Goal: Task Accomplishment & Management: Manage account settings

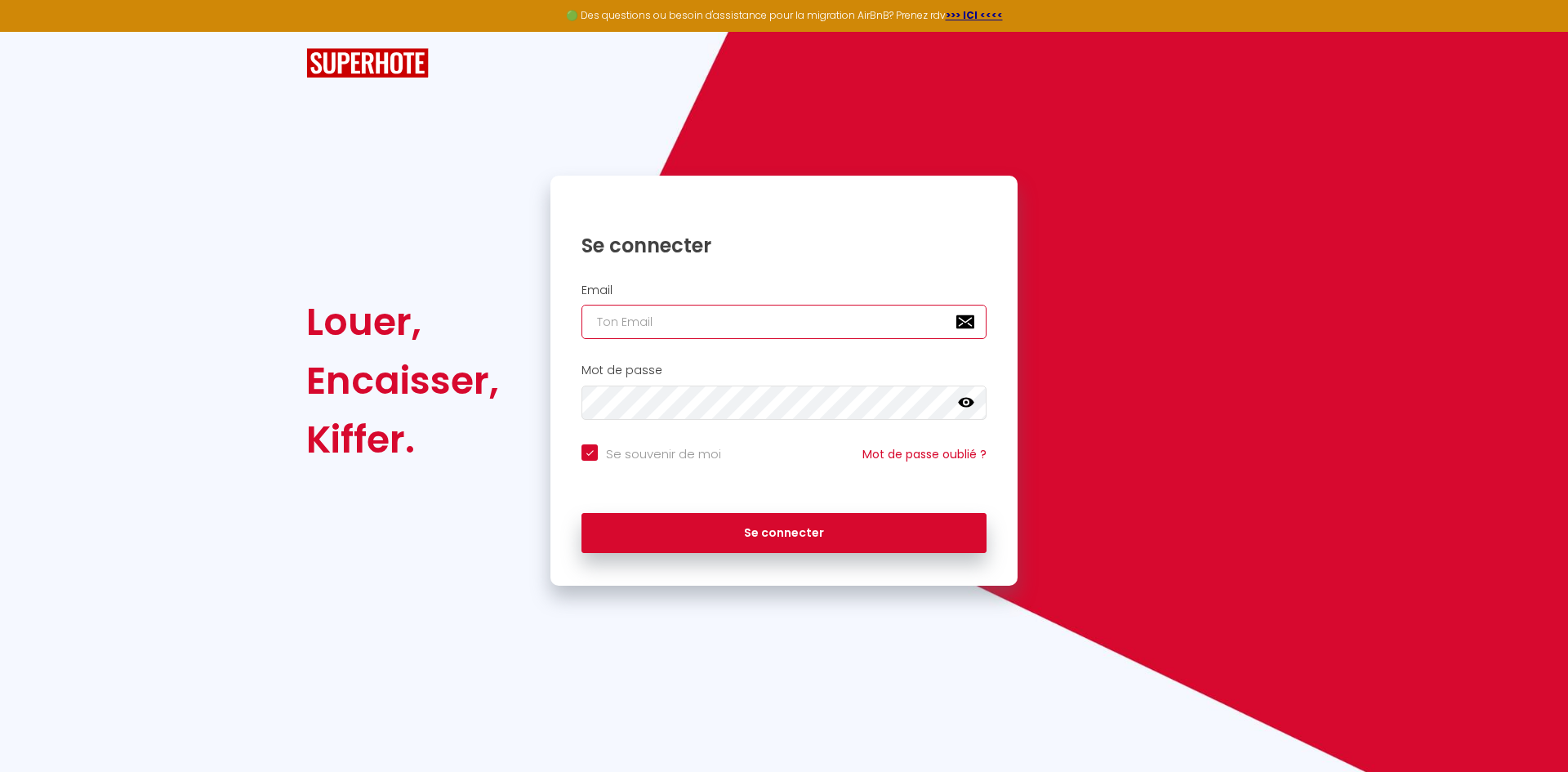
click at [680, 314] on input "email" at bounding box center [784, 322] width 405 height 34
paste input "[PERSON_NAME][EMAIL_ADDRESS][PERSON_NAME][DOMAIN_NAME]"
type input "[PERSON_NAME][EMAIL_ADDRESS][PERSON_NAME][DOMAIN_NAME]"
checkbox input "true"
type input "[PERSON_NAME][EMAIL_ADDRESS][PERSON_NAME][DOMAIN_NAME]"
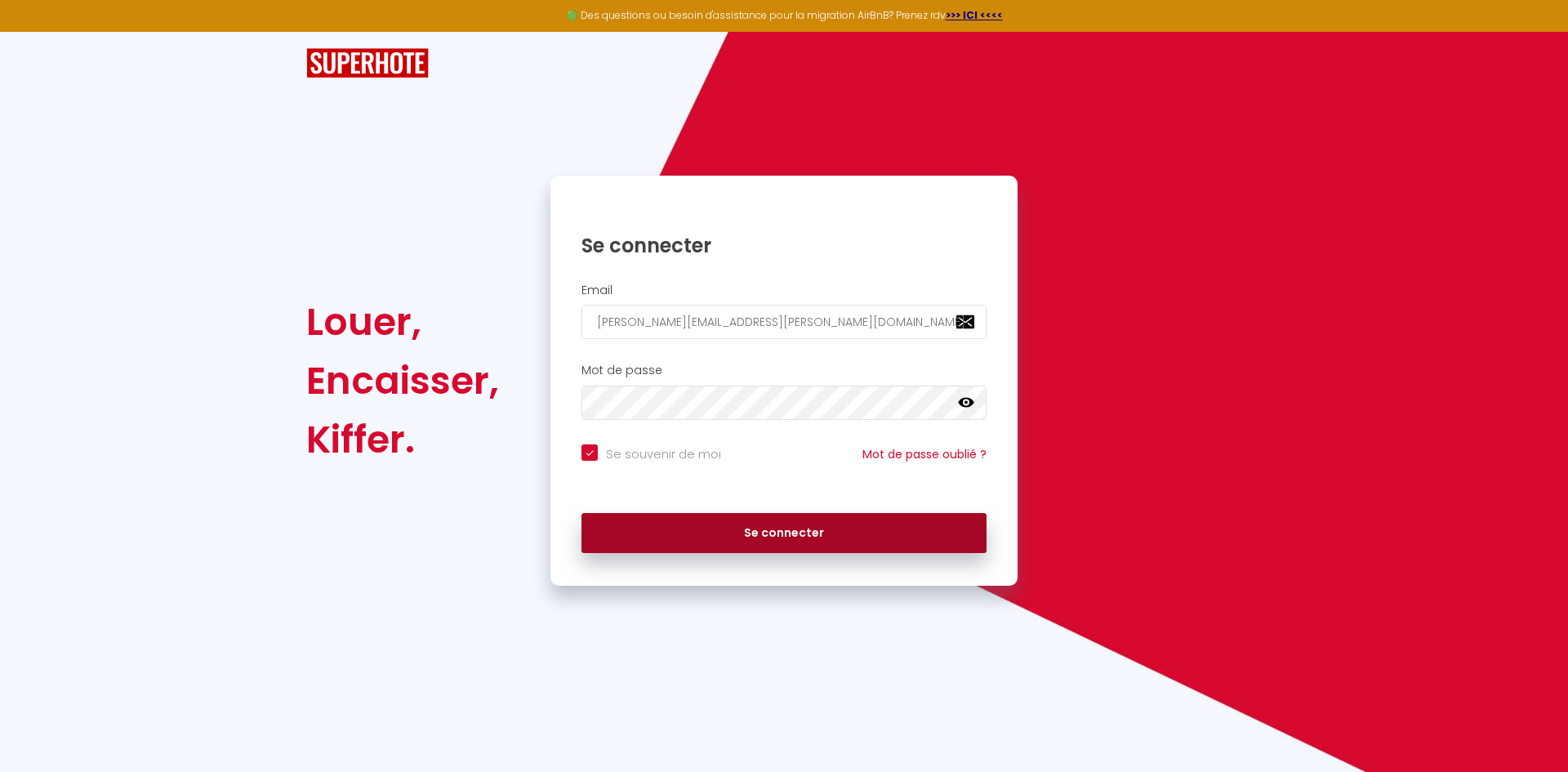
click at [767, 553] on button "Se connecter" at bounding box center [784, 533] width 405 height 41
checkbox input "true"
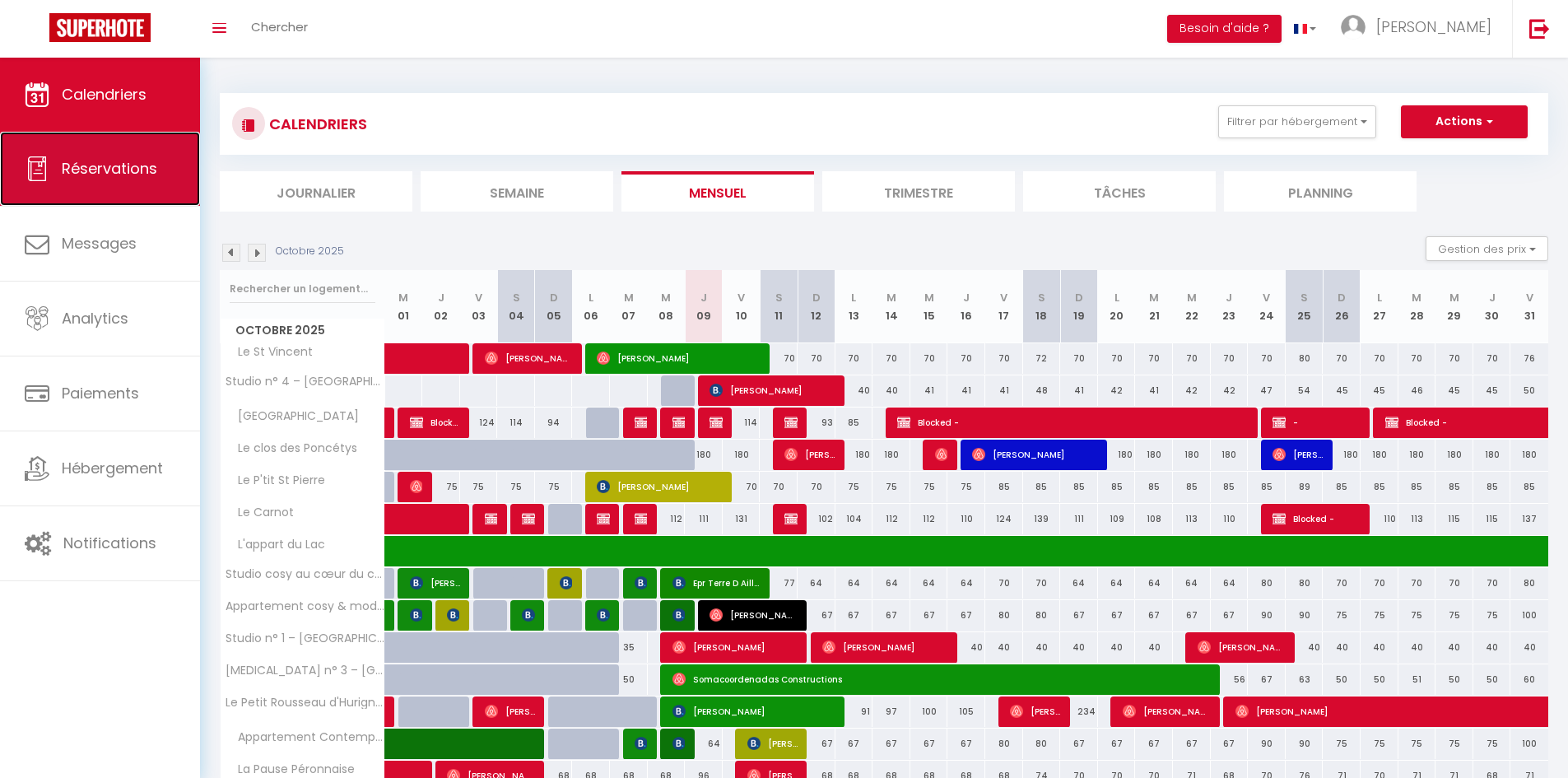
click at [114, 185] on link "Réservations" at bounding box center [100, 169] width 200 height 75
select select "not_cancelled"
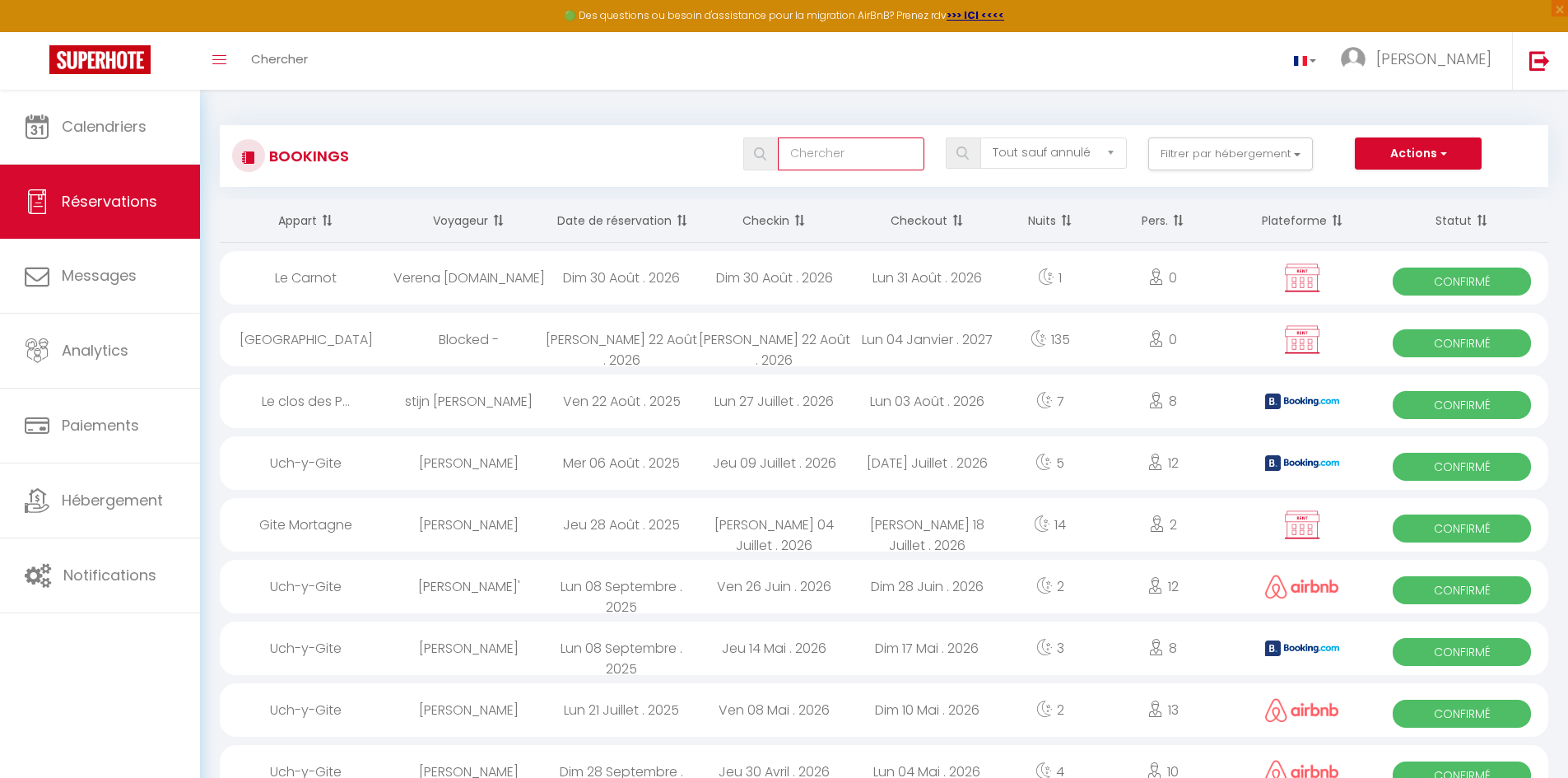
click at [881, 157] on input "text" at bounding box center [851, 154] width 146 height 33
type input "acarie"
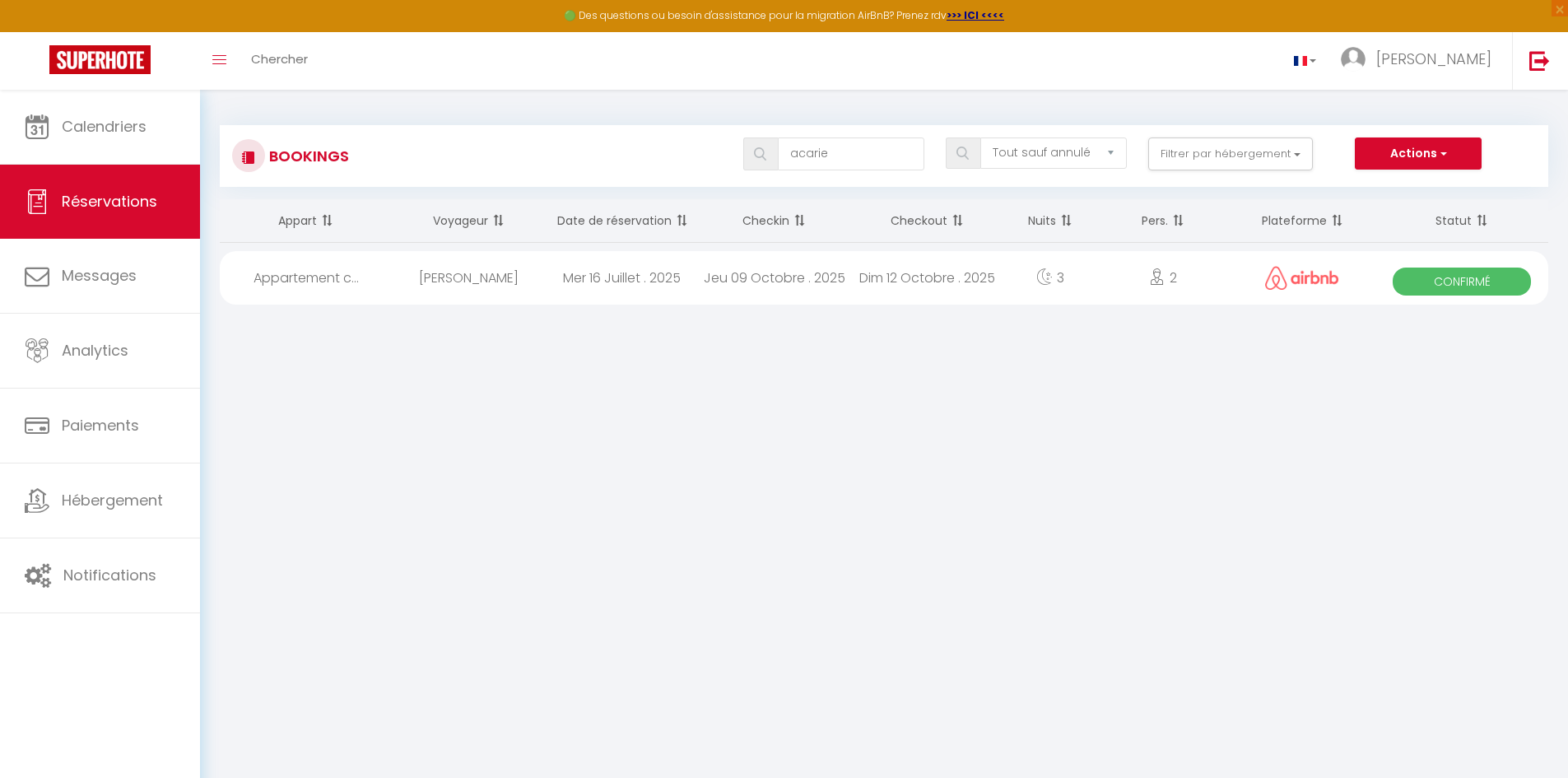
click at [336, 287] on div "Appartement c..." at bounding box center [307, 278] width 173 height 53
select select "OK"
select select "1"
select select "0"
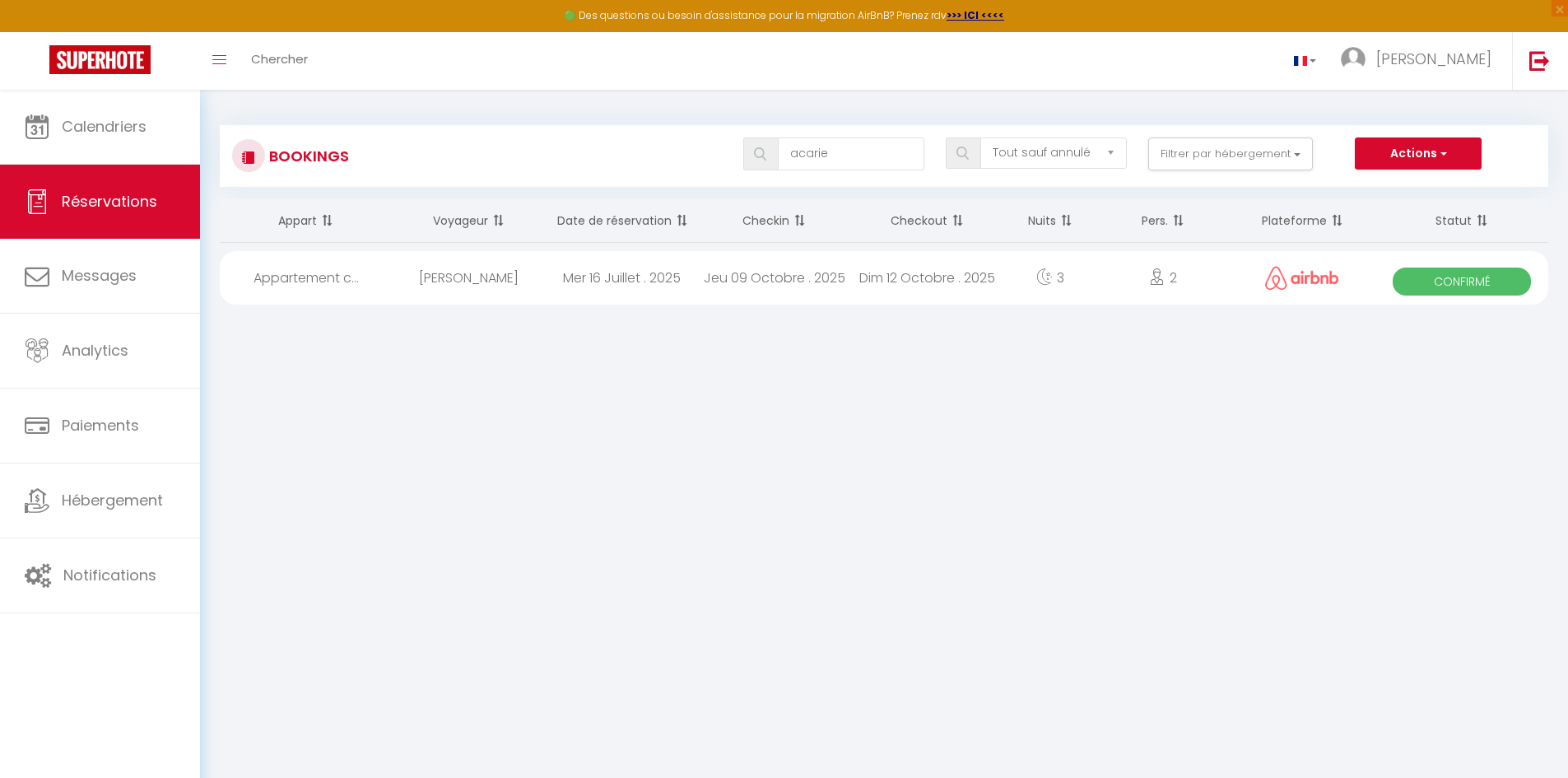
select select "1"
select select
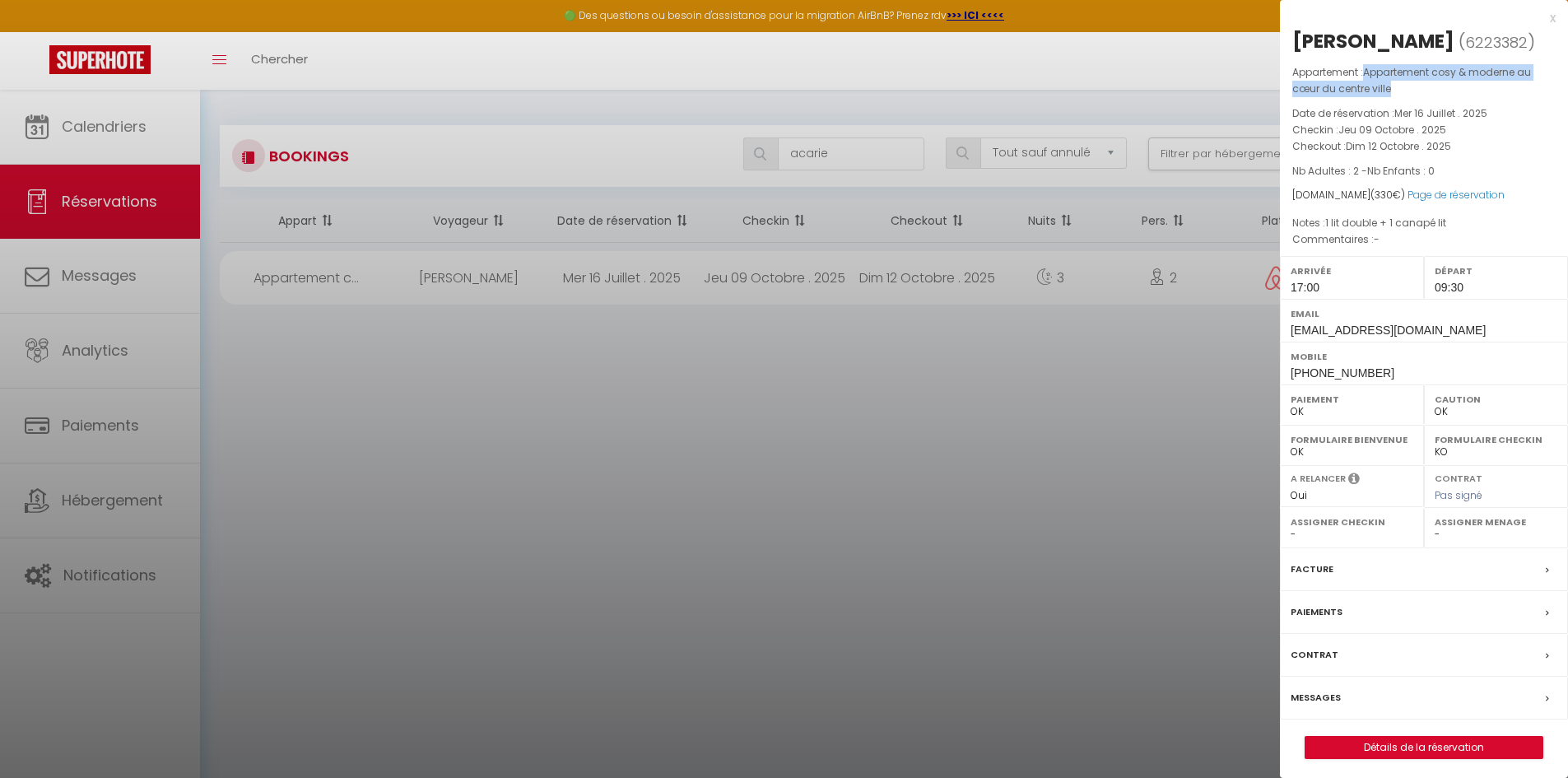
drag, startPoint x: 1366, startPoint y: 71, endPoint x: 1401, endPoint y: 84, distance: 37.3
click at [1401, 84] on p "Appartement : Appartement cosy & moderne au cœur du centre ville" at bounding box center [1424, 80] width 264 height 33
copy span "Appartement cosy & moderne au cœur du centre ville"
